Goal: Use online tool/utility

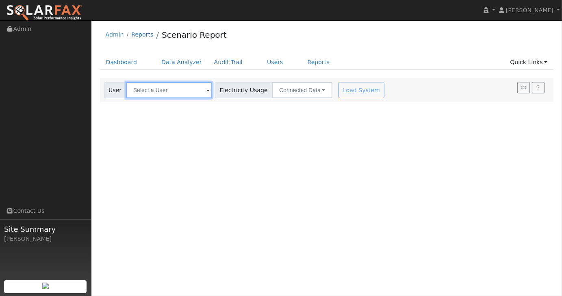
click at [148, 91] on input "text" at bounding box center [169, 90] width 86 height 16
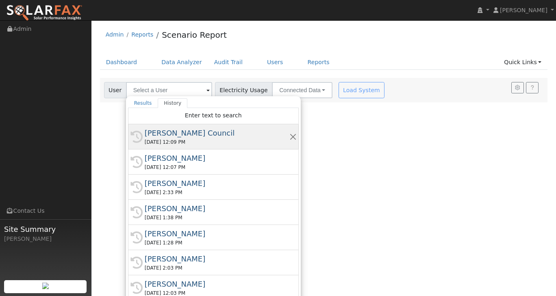
click at [162, 129] on div "[PERSON_NAME] Council" at bounding box center [217, 133] width 145 height 11
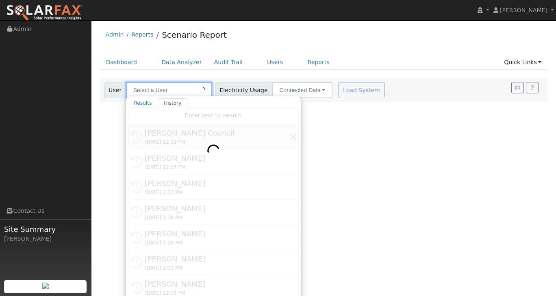
type input "[PERSON_NAME] Council"
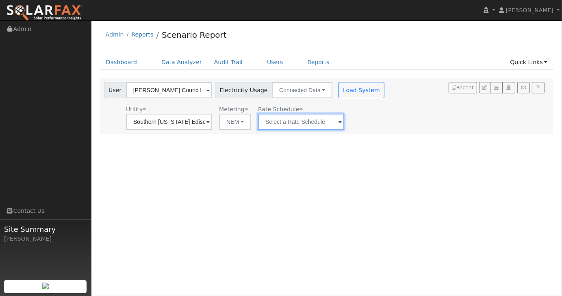
click at [212, 127] on input "text" at bounding box center [169, 122] width 86 height 16
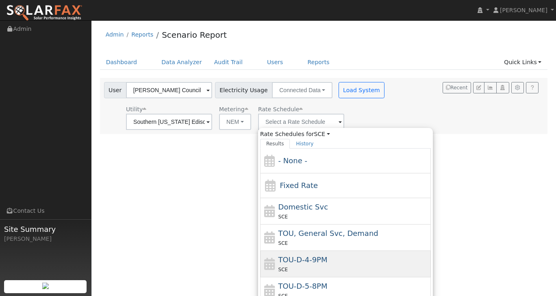
click at [304, 256] on span "TOU-D-4-9PM" at bounding box center [302, 260] width 49 height 9
type input "TOU-D-4-9PM"
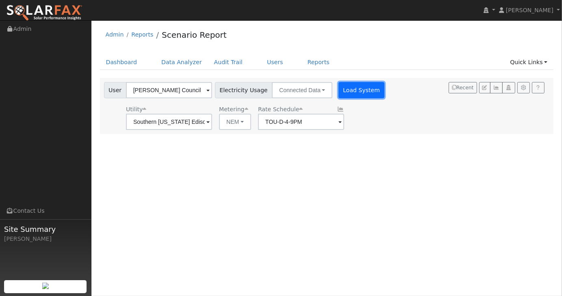
click at [341, 89] on button "Load System" at bounding box center [362, 90] width 46 height 16
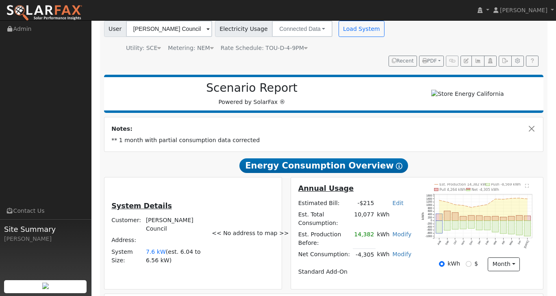
scroll to position [163, 0]
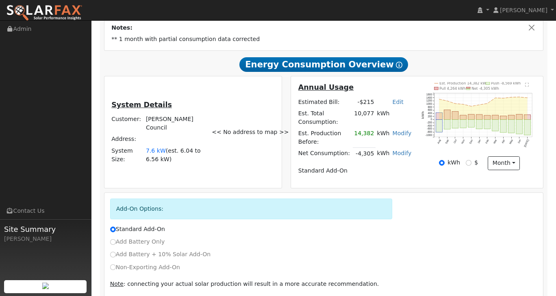
click at [366, 128] on td "14,382" at bounding box center [364, 138] width 23 height 20
click at [398, 130] on link "Modify" at bounding box center [402, 133] width 19 height 7
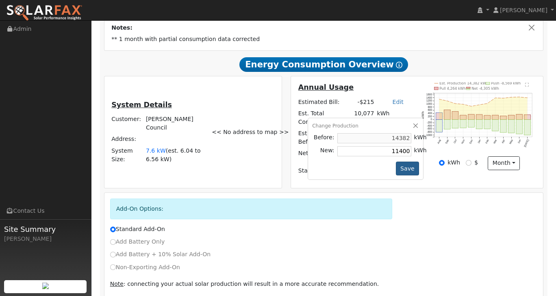
type input "11400"
click at [407, 162] on button "Save" at bounding box center [408, 169] width 24 height 14
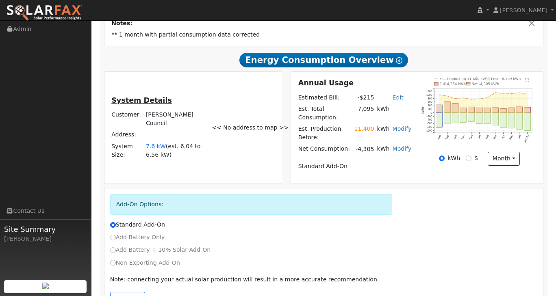
scroll to position [175, 0]
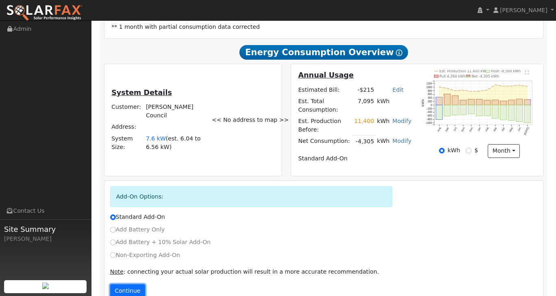
click at [123, 285] on button "Continue" at bounding box center [127, 292] width 35 height 14
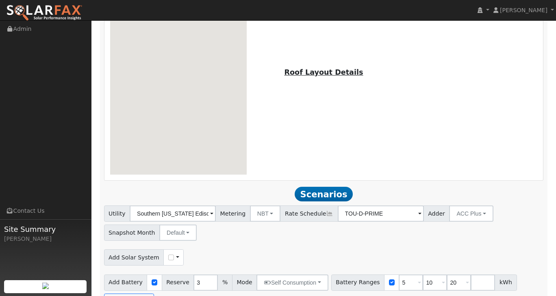
scroll to position [513, 0]
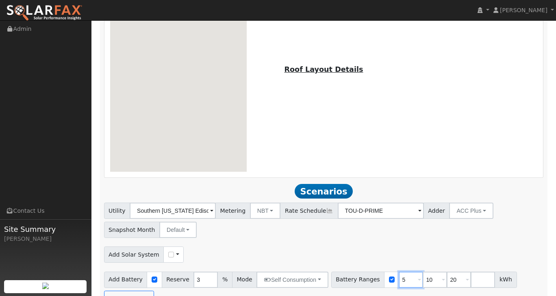
click at [399, 272] on input "5" at bounding box center [411, 280] width 24 height 16
type input "10"
type input "20"
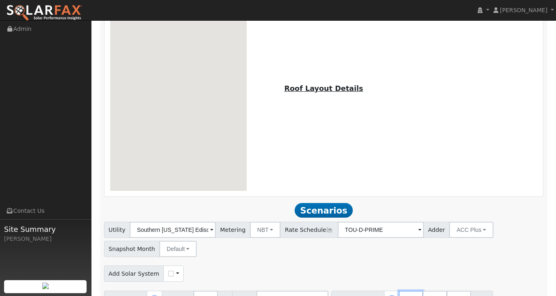
type input "20"
type input "2"
type input "27"
click at [486, 291] on button "Run Scenarios" at bounding box center [497, 299] width 50 height 16
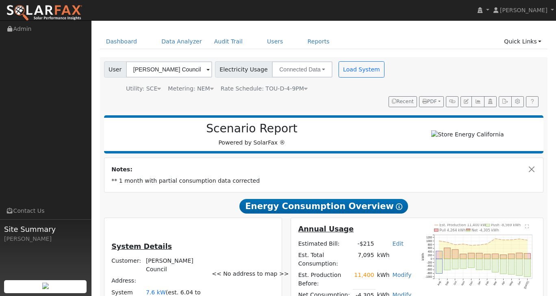
scroll to position [0, 0]
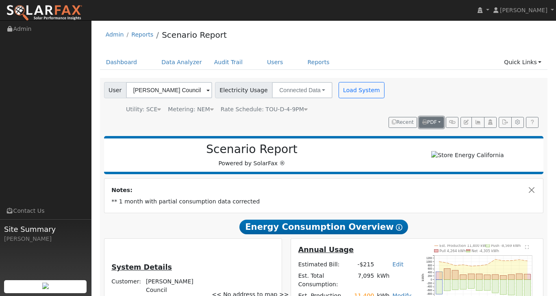
click at [439, 117] on button "PDF" at bounding box center [431, 122] width 25 height 11
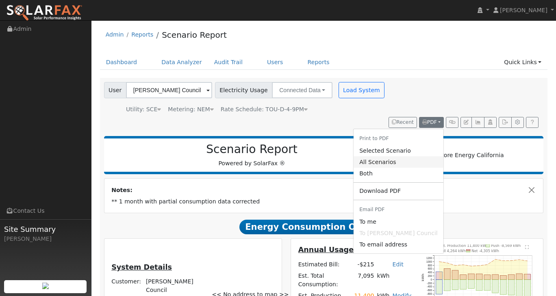
click at [410, 157] on link "All Scenarios" at bounding box center [399, 162] width 90 height 11
